Goal: Information Seeking & Learning: Learn about a topic

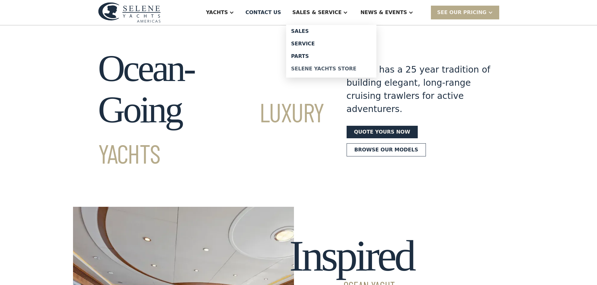
click at [343, 70] on div "Selene Yachts Store" at bounding box center [331, 68] width 80 height 5
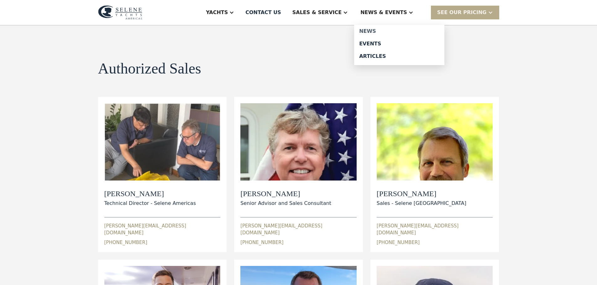
click at [384, 33] on div "News" at bounding box center [399, 31] width 80 height 5
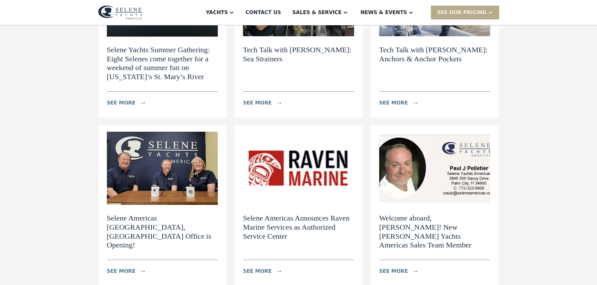
scroll to position [157, 0]
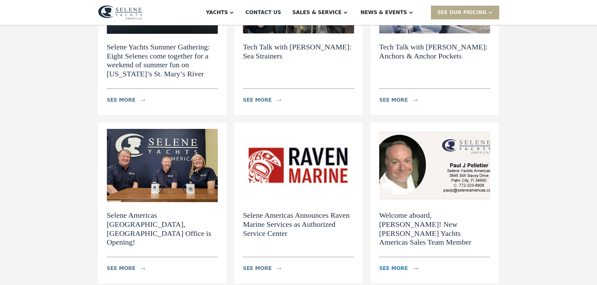
click at [393, 265] on div "see more" at bounding box center [393, 269] width 29 height 8
